Goal: Information Seeking & Learning: Learn about a topic

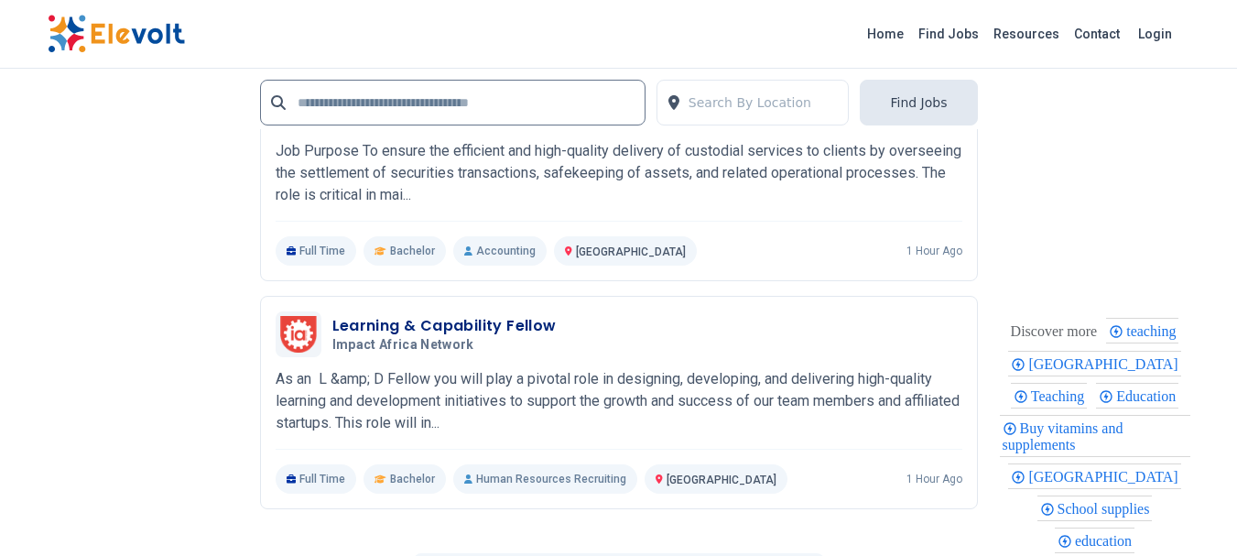
scroll to position [4027, 0]
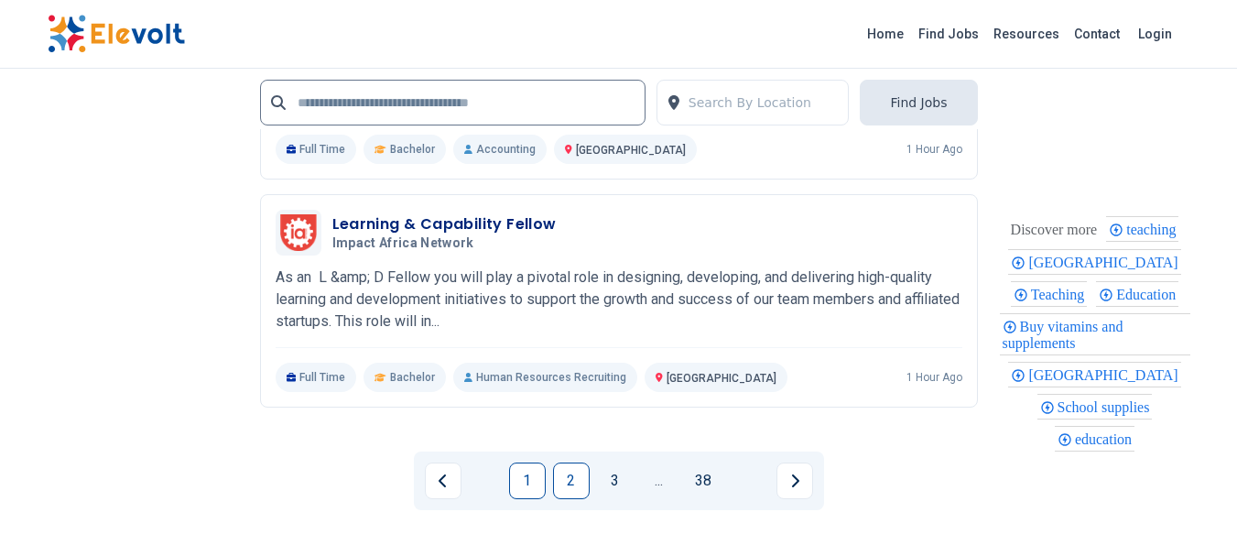
click at [565, 486] on link "2" at bounding box center [571, 480] width 37 height 37
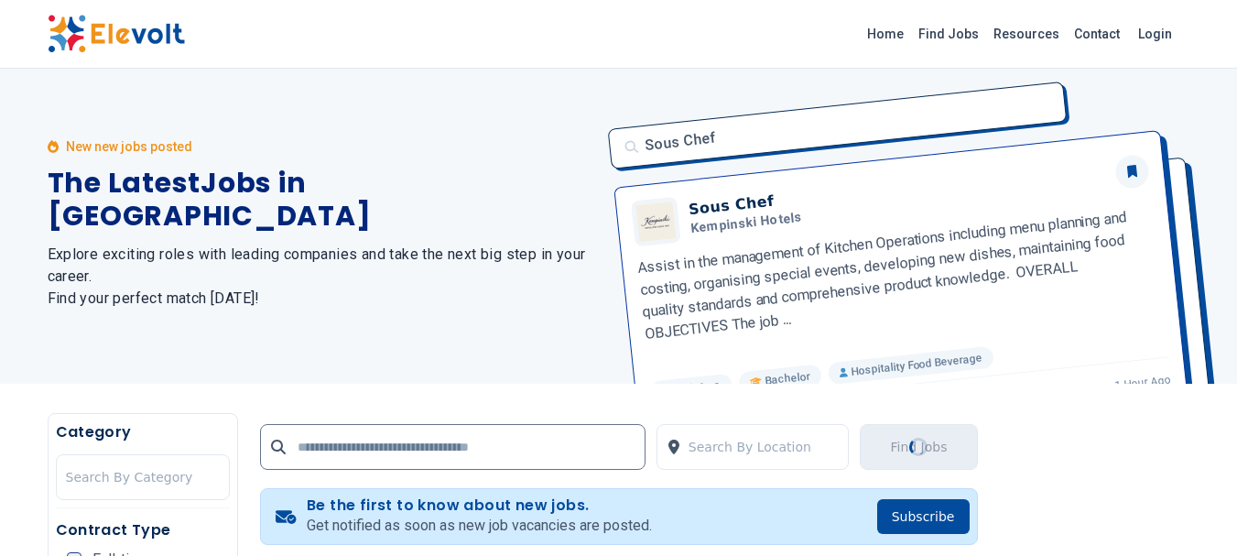
scroll to position [0, 0]
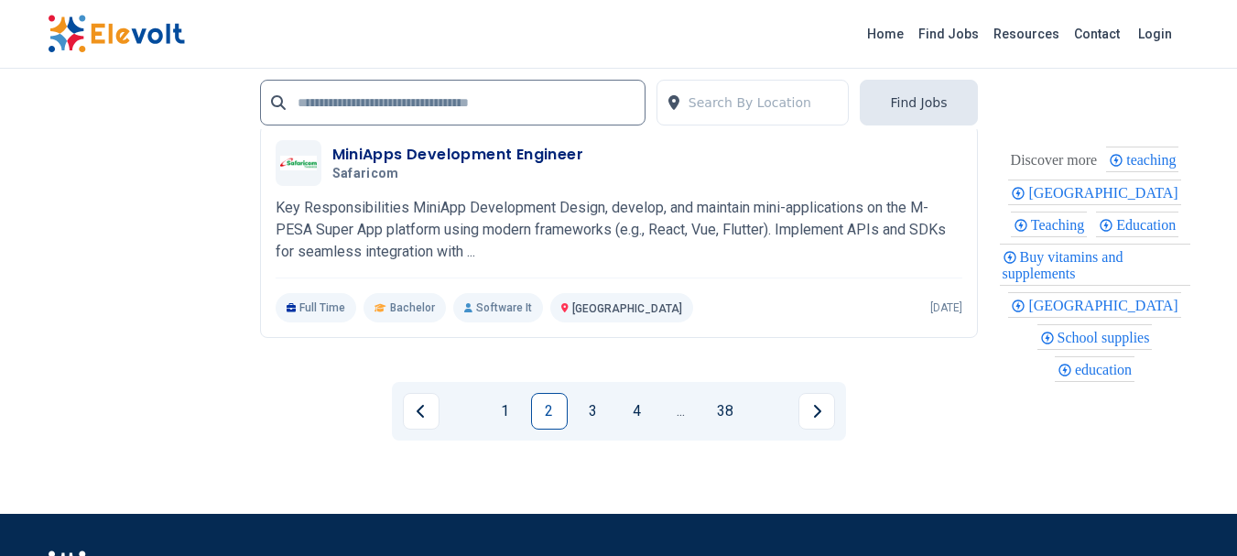
scroll to position [4152, 0]
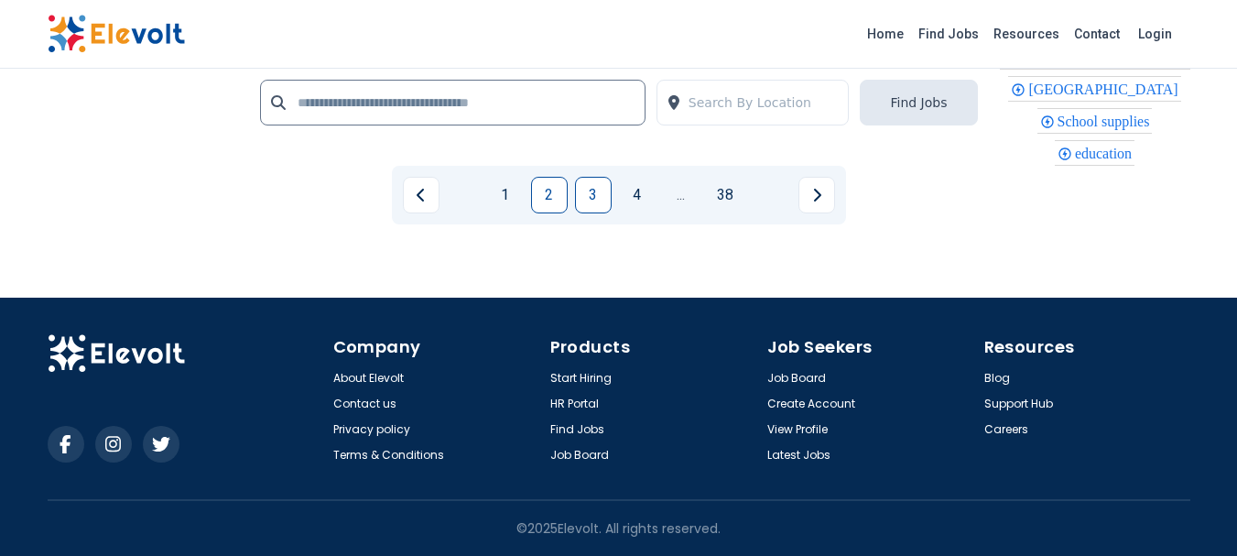
click at [601, 198] on link "3" at bounding box center [593, 195] width 37 height 37
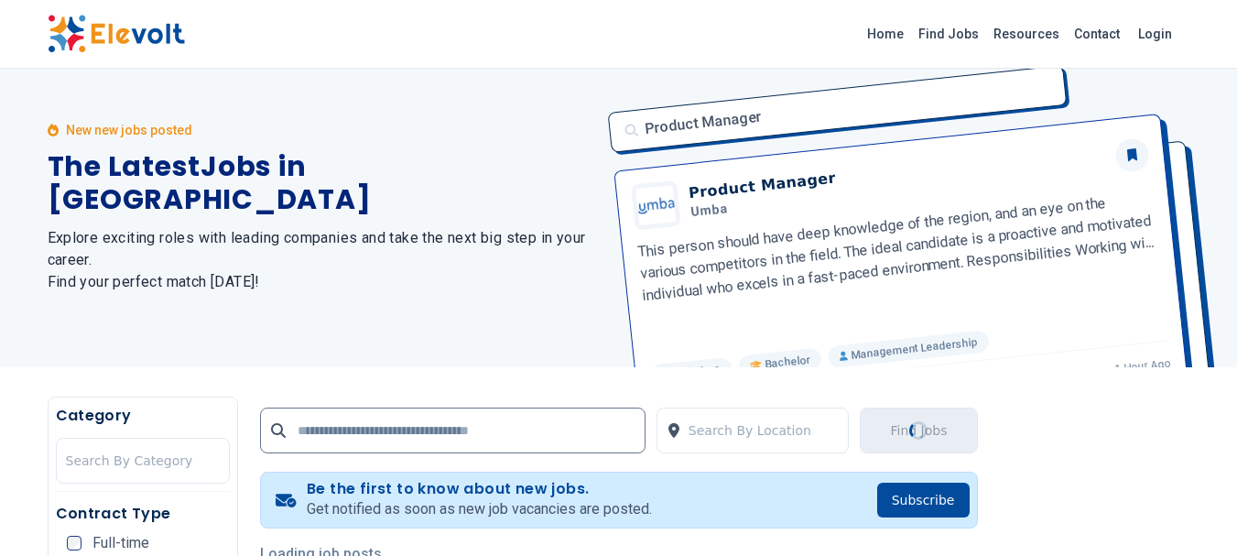
scroll to position [0, 0]
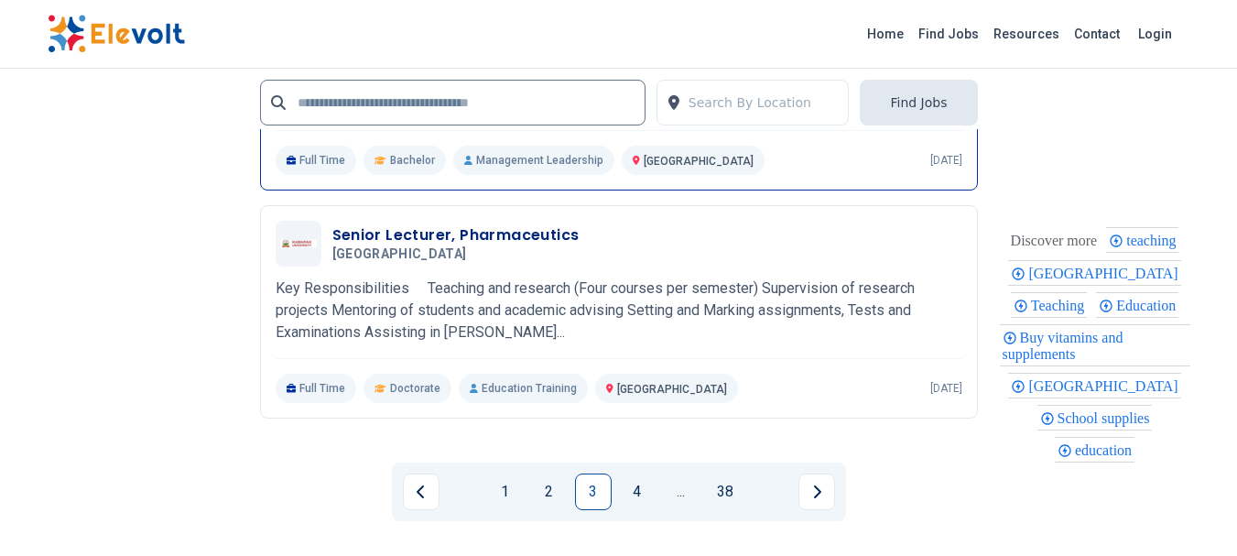
scroll to position [3936, 0]
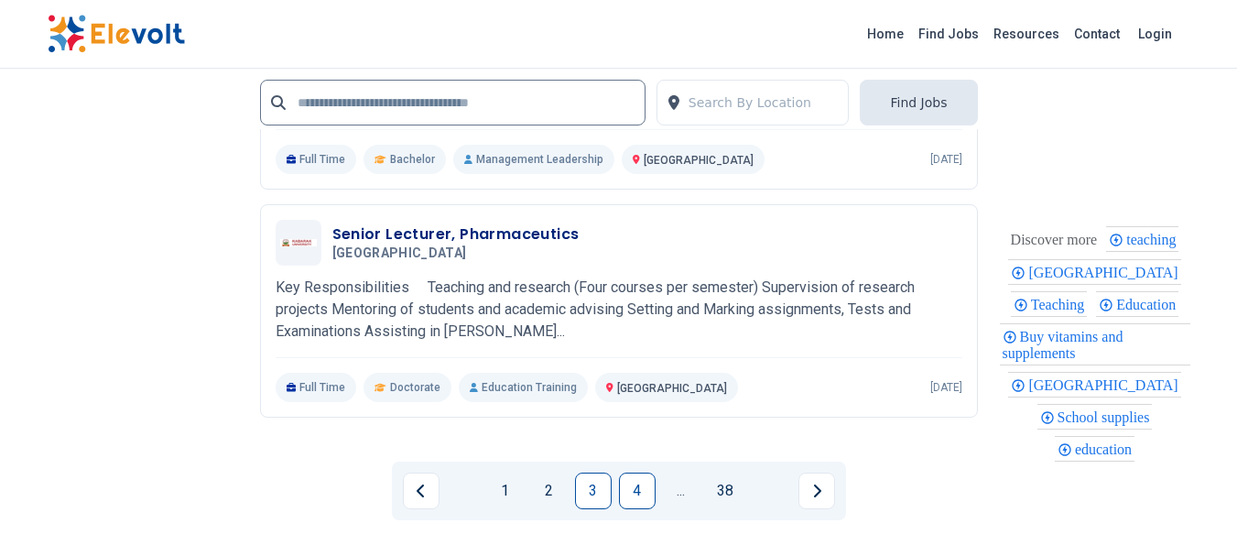
click at [638, 490] on link "4" at bounding box center [637, 490] width 37 height 37
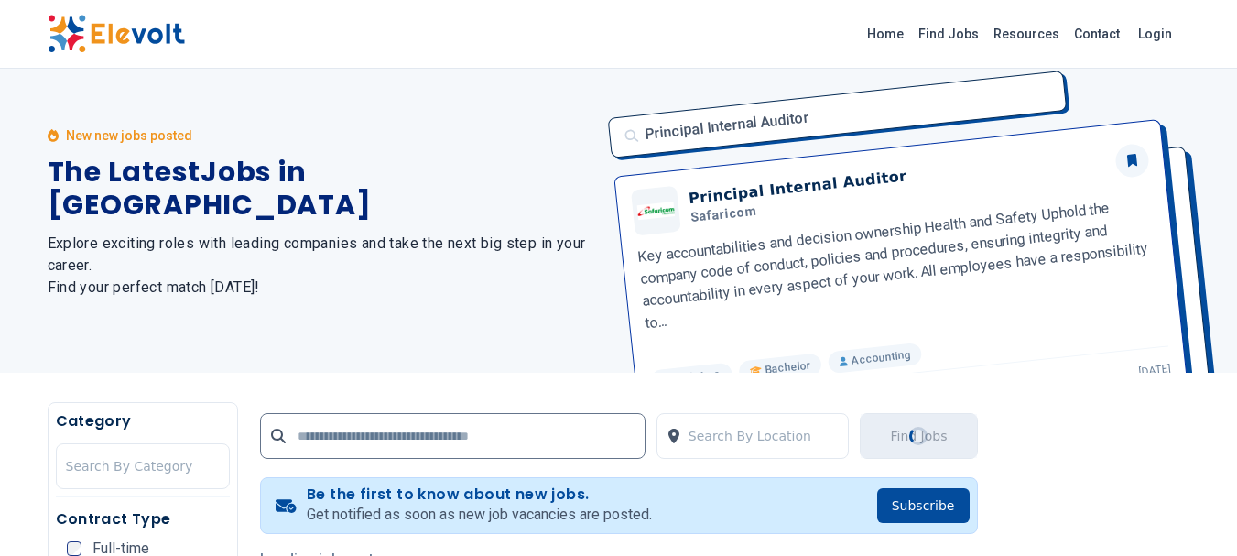
scroll to position [0, 0]
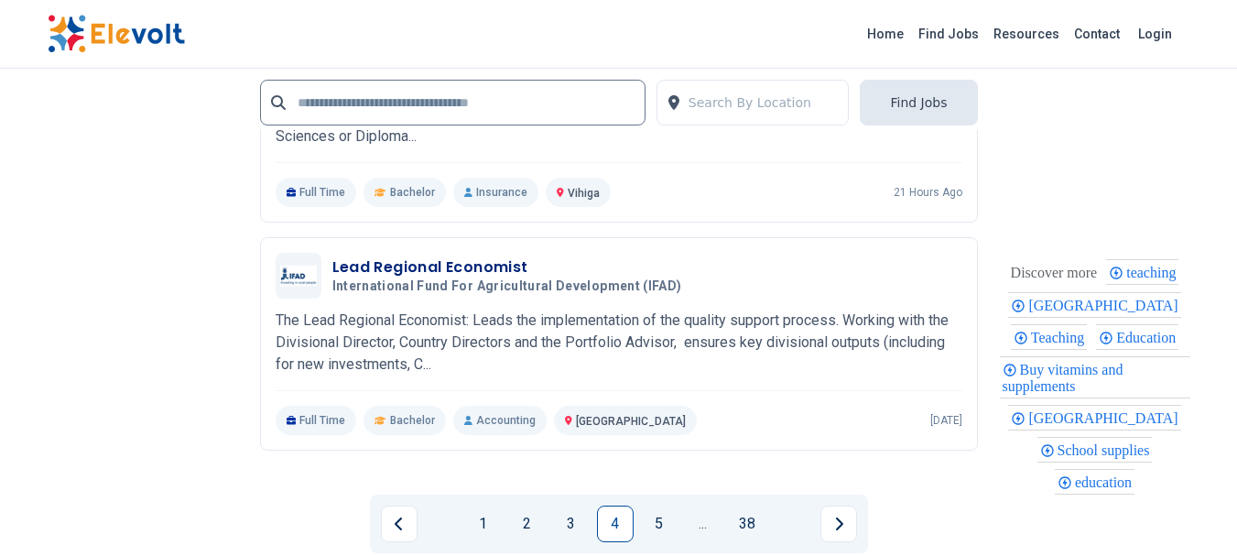
scroll to position [4394, 0]
